Goal: Entertainment & Leisure: Browse casually

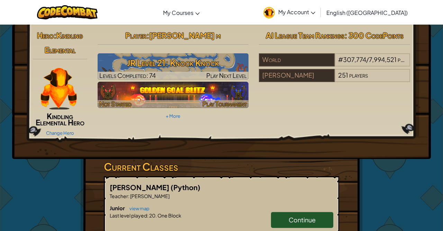
click at [187, 95] on img at bounding box center [173, 95] width 151 height 26
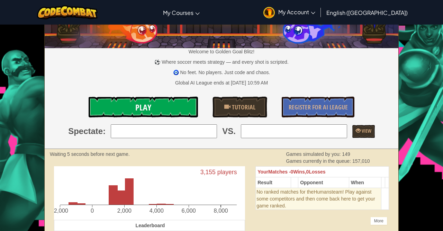
scroll to position [35, 0]
click at [156, 108] on link "Play" at bounding box center [143, 107] width 109 height 21
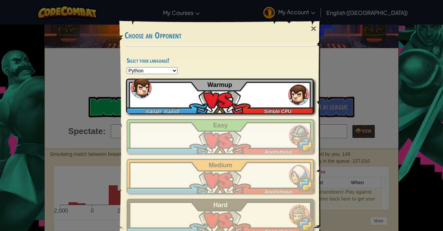
click at [222, 98] on div "manan_maini5 Simple CPU Warmup" at bounding box center [219, 96] width 187 height 35
